Goal: Manage account settings

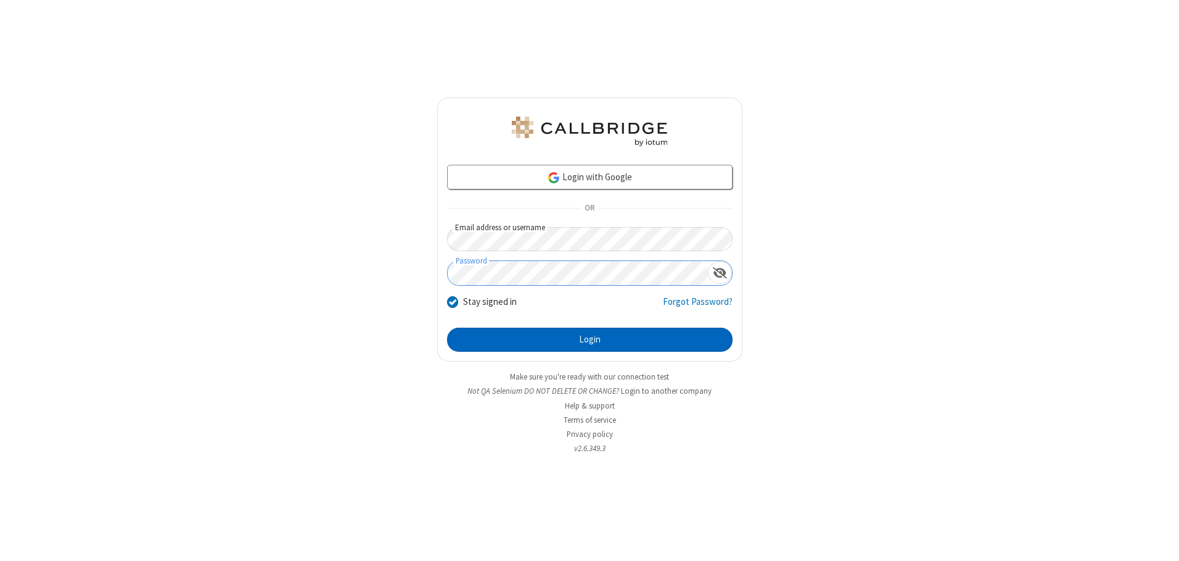
click at [590, 339] on button "Login" at bounding box center [590, 340] width 286 height 25
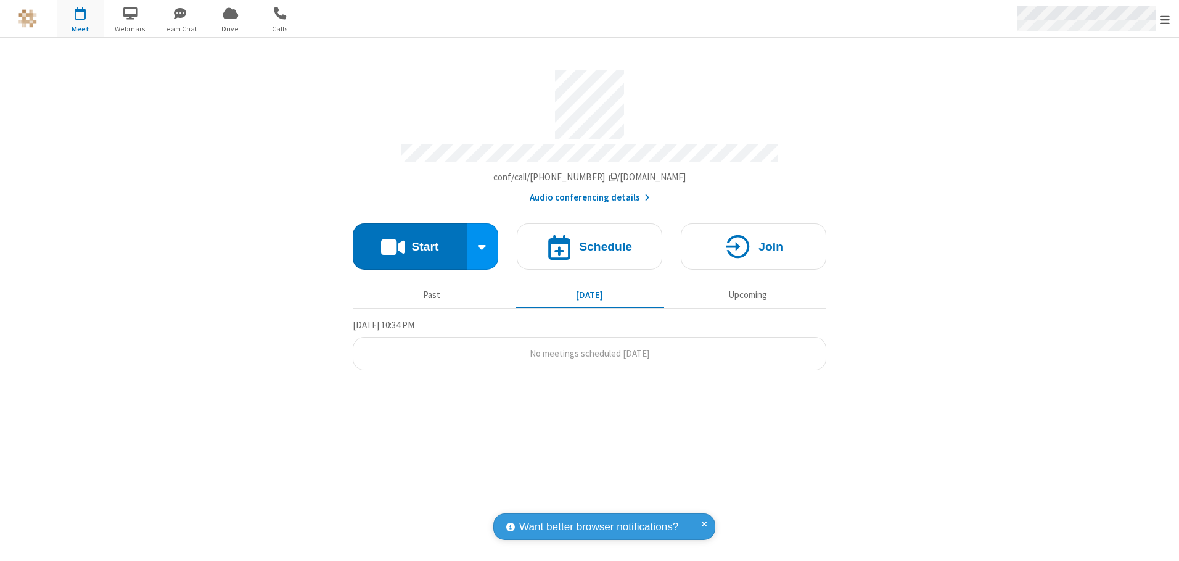
click at [1165, 19] on span "Open menu" at bounding box center [1165, 20] width 10 height 12
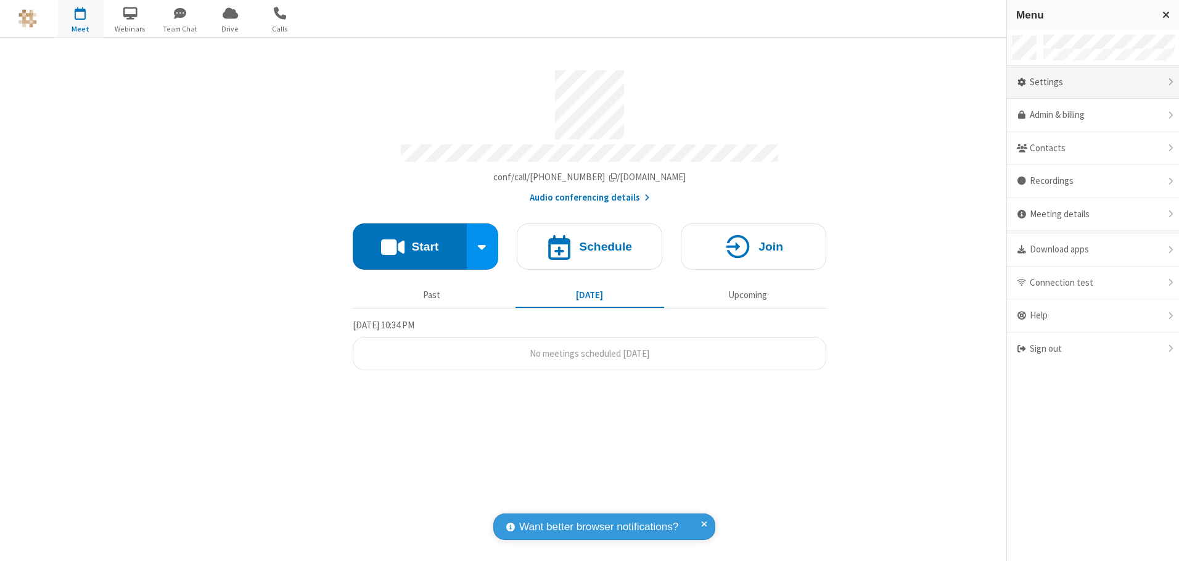
click at [1093, 82] on div "Settings" at bounding box center [1093, 82] width 172 height 33
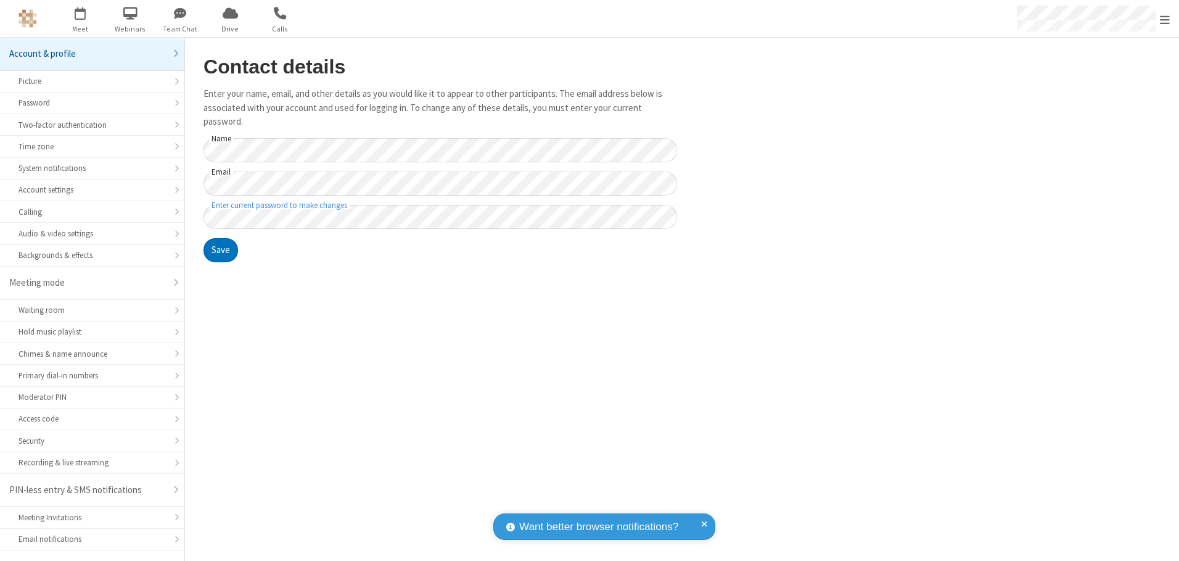
scroll to position [22, 0]
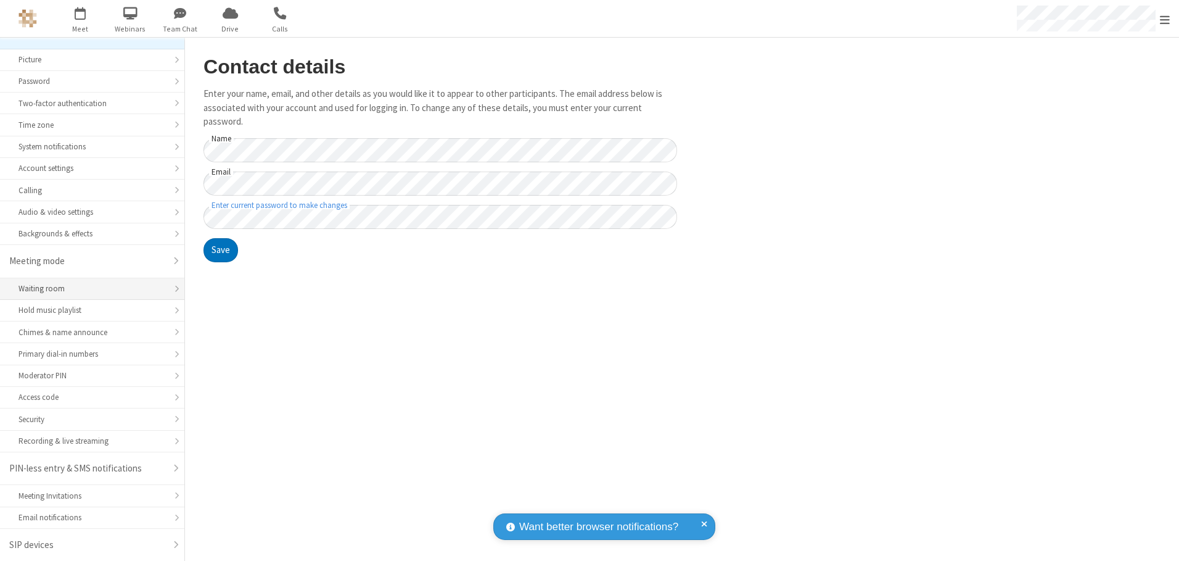
click at [88, 289] on div "Waiting room" at bounding box center [92, 289] width 147 height 12
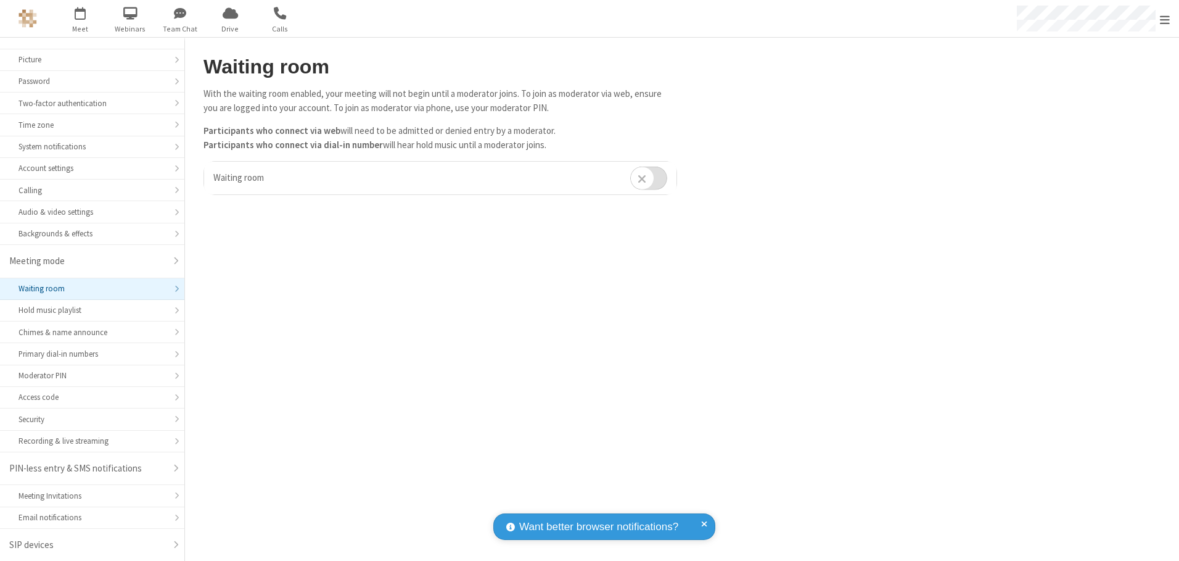
click at [649, 178] on input "checkbox" at bounding box center [648, 178] width 37 height 24
checkbox input "true"
click at [1165, 19] on span "Open menu" at bounding box center [1165, 20] width 10 height 12
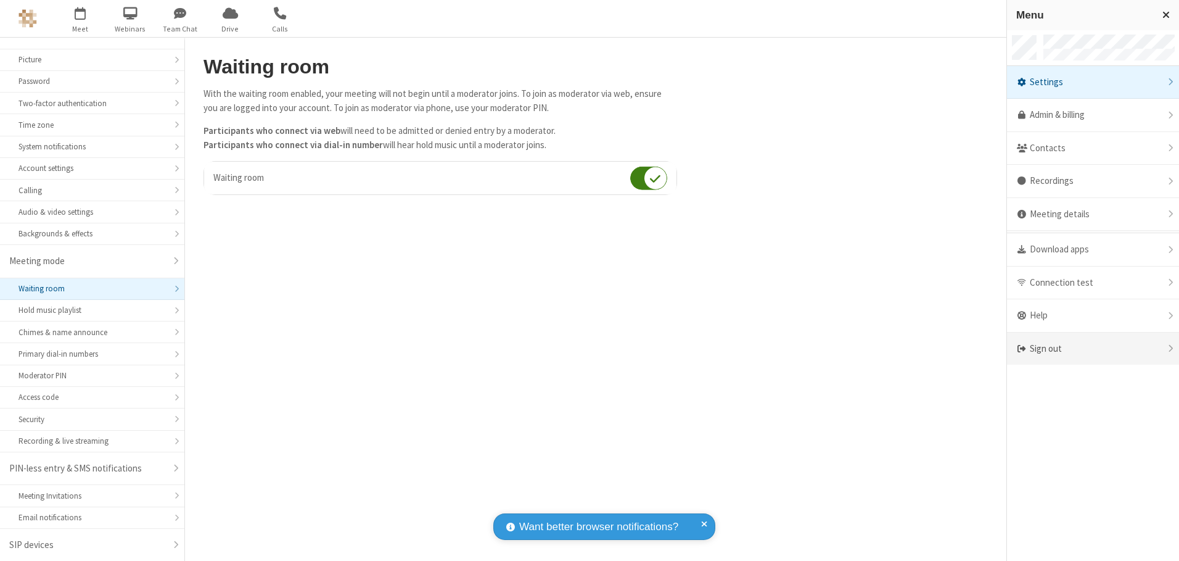
click at [1093, 348] on div "Sign out" at bounding box center [1093, 348] width 172 height 33
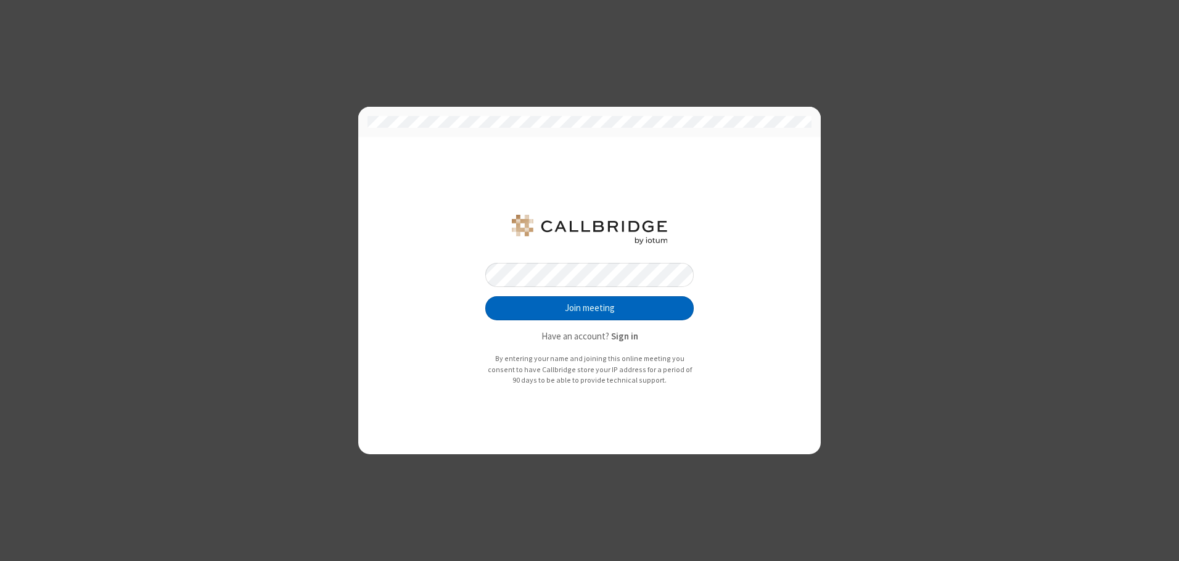
click at [590, 308] on button "Join meeting" at bounding box center [589, 308] width 208 height 25
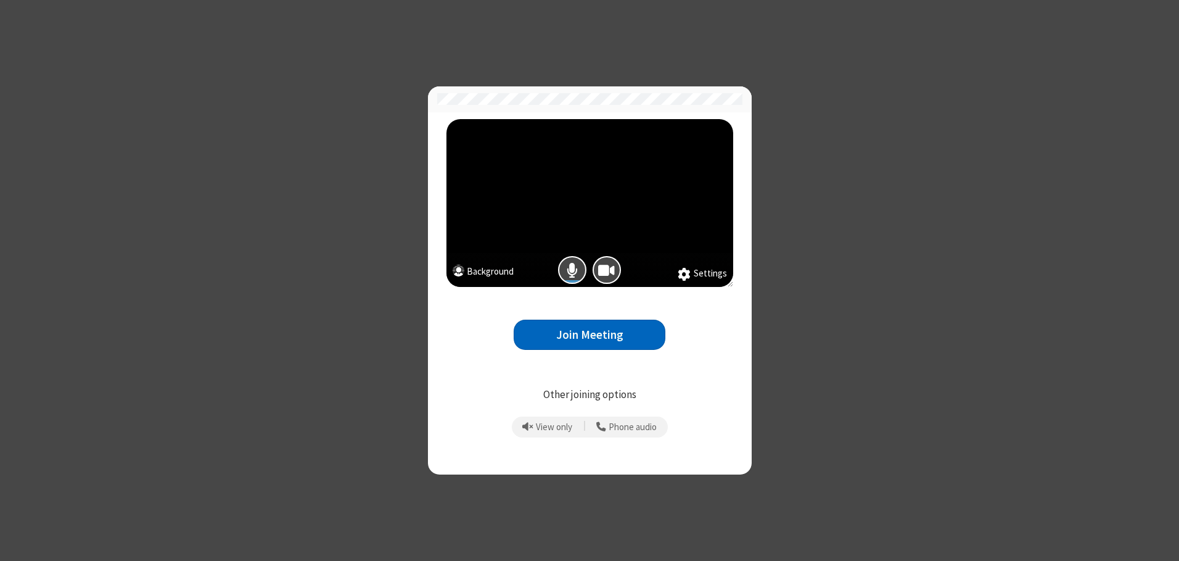
click at [590, 334] on button "Join Meeting" at bounding box center [590, 335] width 152 height 30
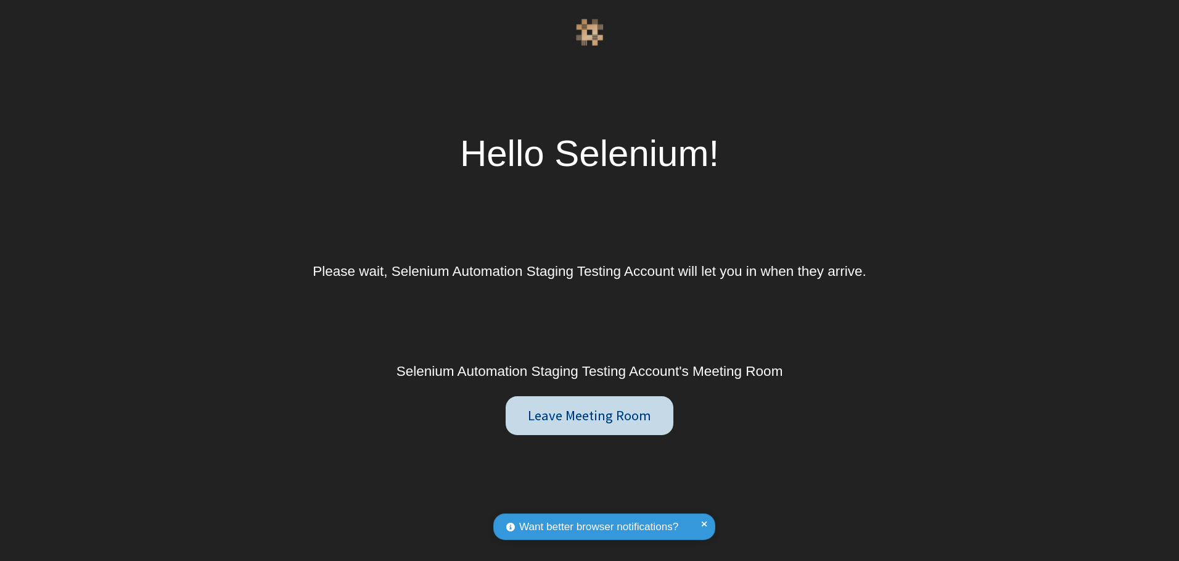
click at [589, 415] on button "Leave Meeting Room" at bounding box center [590, 415] width 168 height 39
